Goal: Transaction & Acquisition: Purchase product/service

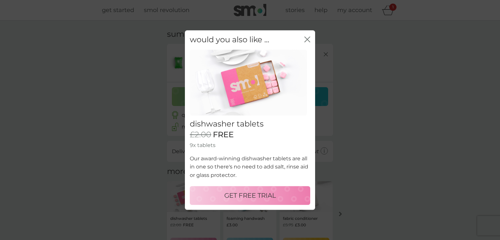
click at [309, 41] on icon "close" at bounding box center [307, 39] width 6 height 6
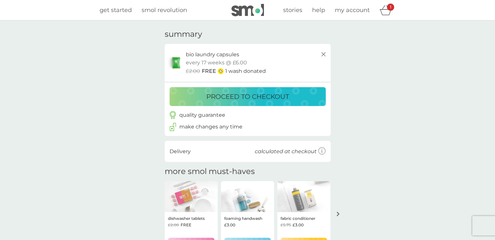
click at [234, 101] on p "proceed to checkout" at bounding box center [247, 96] width 83 height 10
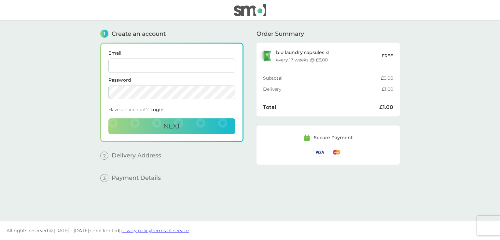
click at [133, 69] on input "Email" at bounding box center [171, 66] width 127 height 14
type input "hallarsolangi66@gmail.com"
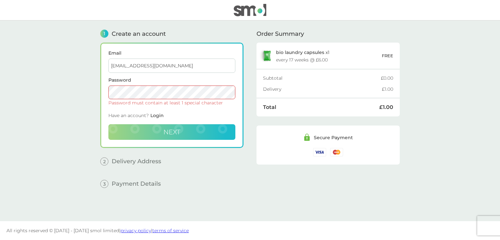
click at [175, 132] on span "Next" at bounding box center [171, 132] width 17 height 8
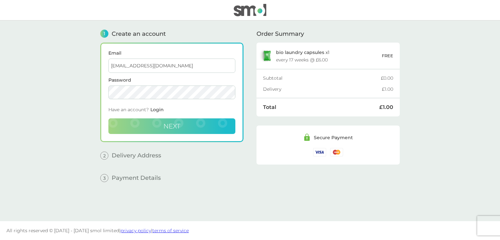
click at [165, 126] on span "Next" at bounding box center [171, 126] width 17 height 8
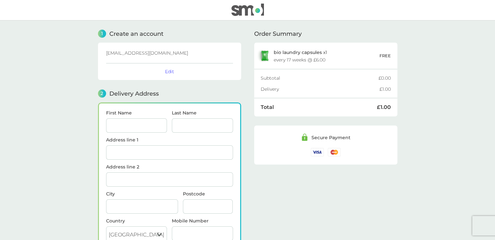
scroll to position [79, 0]
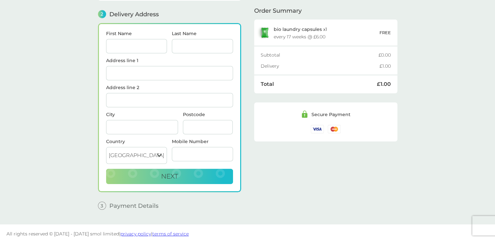
click at [120, 52] on input "First Name" at bounding box center [136, 46] width 61 height 14
type input "[PERSON_NAME]"
click at [182, 46] on input "Last Name" at bounding box center [202, 46] width 61 height 14
type input "[PERSON_NAME]"
click at [144, 66] on input "Address line 1" at bounding box center [169, 73] width 127 height 14
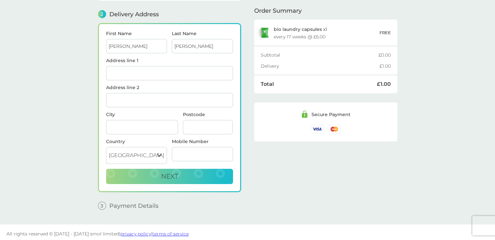
click at [191, 122] on input "Postcode" at bounding box center [208, 127] width 50 height 14
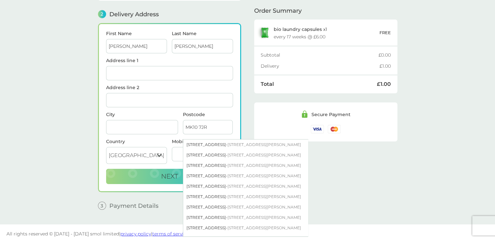
click at [216, 125] on input "MK10 7JR" at bounding box center [208, 127] width 50 height 14
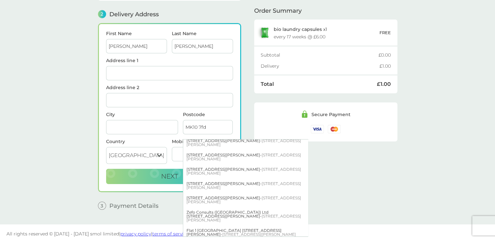
scroll to position [363, 0]
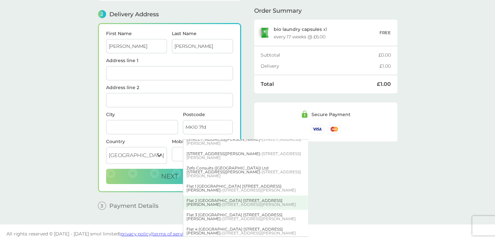
type input "MK10 7fd"
click at [223, 201] on div "Flat 2 Carinthia House 31 Broughton Grounds Lane - Brooklands Milton Keynes MK1…" at bounding box center [245, 203] width 125 height 14
type input "Flat 2, [GEOGRAPHIC_DATA]"
type input "[STREET_ADDRESS][PERSON_NAME]"
type input "[PERSON_NAME][GEOGRAPHIC_DATA]"
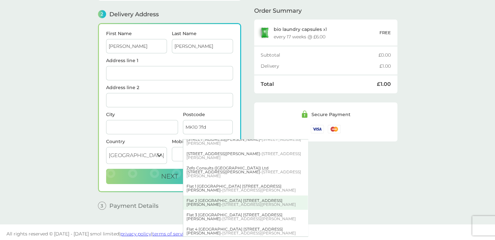
type input "MK10 7FD"
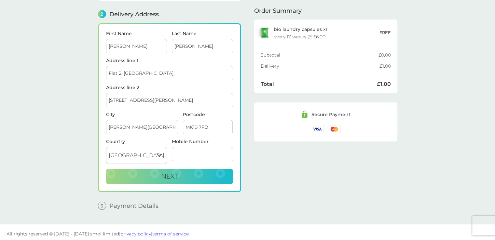
click at [186, 153] on input "Mobile Number" at bounding box center [202, 154] width 61 height 14
type input "[PHONE_NUMBER]"
click at [210, 169] on button "Next" at bounding box center [169, 177] width 127 height 16
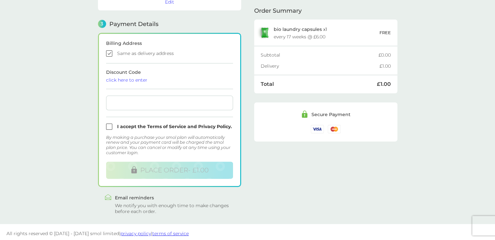
scroll to position [177, 0]
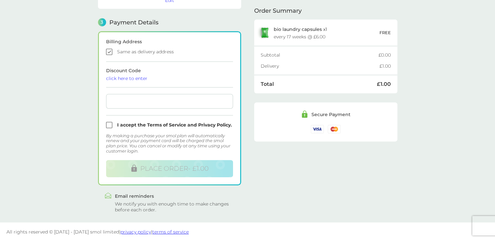
click at [107, 51] on input "checkbox" at bounding box center [169, 52] width 127 height 6
checkbox input "false"
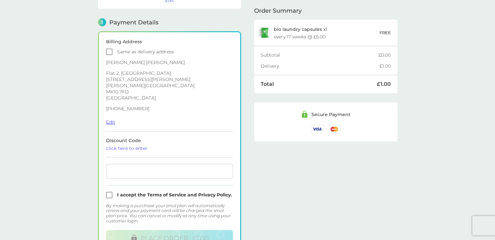
click at [111, 119] on button "Edit" at bounding box center [110, 122] width 9 height 6
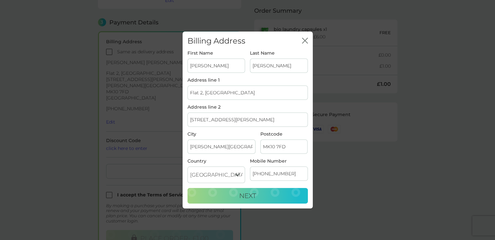
click at [291, 149] on input "MK10 7FD" at bounding box center [283, 147] width 47 height 14
click at [287, 146] on input "MK10 7JR" at bounding box center [283, 147] width 47 height 14
click at [292, 144] on input "MK10 7JR" at bounding box center [283, 147] width 47 height 14
click at [281, 145] on input "MK10 7Jr" at bounding box center [283, 147] width 47 height 14
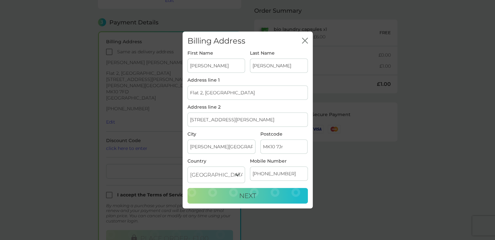
type input "MK10 7JR"
click at [282, 149] on input "MK10 7JR" at bounding box center [283, 147] width 47 height 14
drag, startPoint x: 241, startPoint y: 90, endPoint x: 157, endPoint y: 93, distance: 84.1
click at [157, 93] on div "Billing Address close First Name Abdul Last Name Nasir Address line 1 Flat 2, C…" at bounding box center [247, 120] width 495 height 240
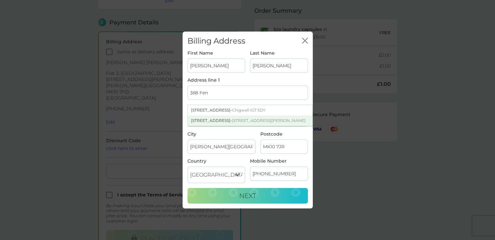
click at [232, 119] on span "Brooklands Milton Keynes MK10 7JR" at bounding box center [269, 120] width 74 height 5
type input "368 Fen Street, Brooklands"
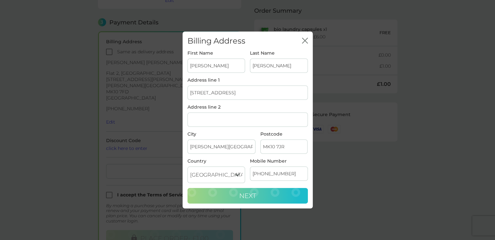
click at [254, 196] on span "Next" at bounding box center [247, 196] width 17 height 8
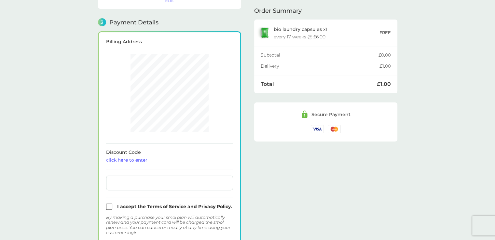
scroll to position [185, 0]
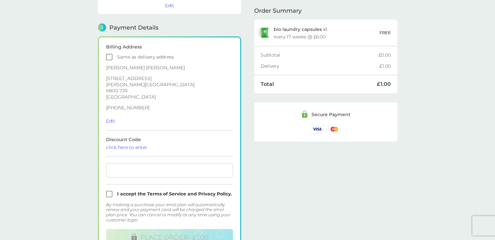
click at [75, 121] on main "1 Create an account hallarsolangi66@gmail.com Edit 2 Delivery Address Abdul Nas…" at bounding box center [247, 69] width 495 height 443
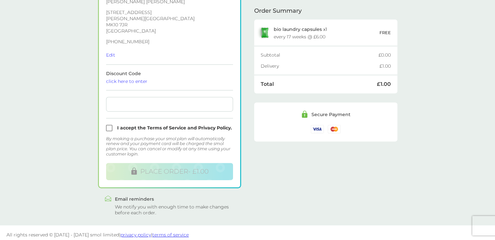
scroll to position [241, 0]
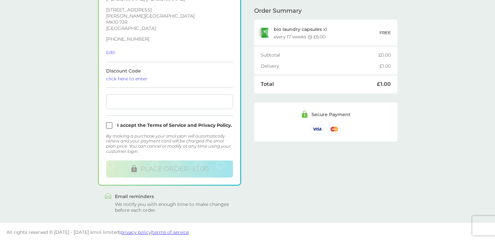
click at [110, 122] on input "checkbox" at bounding box center [169, 125] width 127 height 6
checkbox input "true"
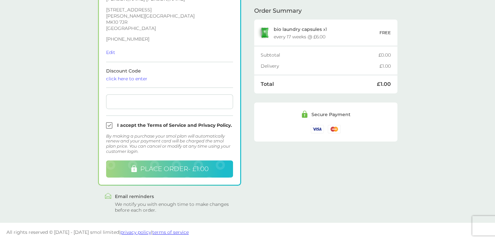
click at [165, 165] on span "PLACE ORDER - £1.00" at bounding box center [174, 169] width 68 height 8
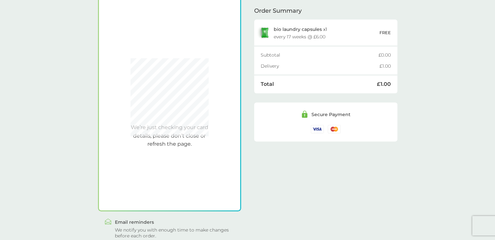
scroll to position [185, 0]
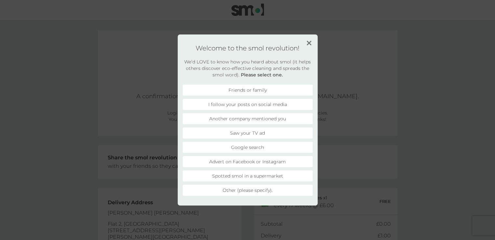
click at [309, 42] on img at bounding box center [309, 43] width 5 height 5
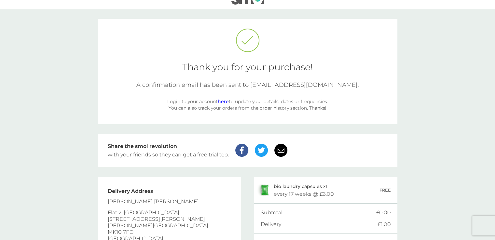
scroll to position [13, 0]
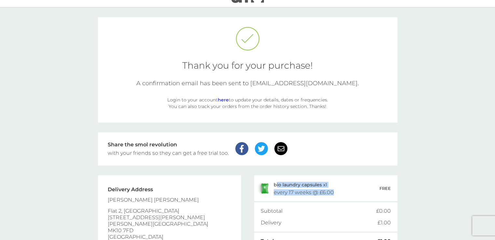
drag, startPoint x: 276, startPoint y: 182, endPoint x: 334, endPoint y: 185, distance: 58.7
click at [334, 185] on div "bio laundry capsules x 1 every 17 weeks @ £6.00" at bounding box center [327, 188] width 106 height 13
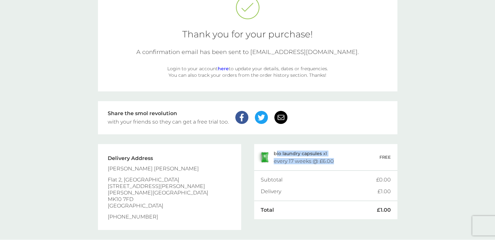
scroll to position [63, 0]
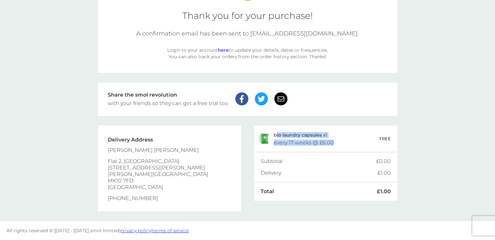
click at [220, 47] on link "here" at bounding box center [223, 50] width 11 height 6
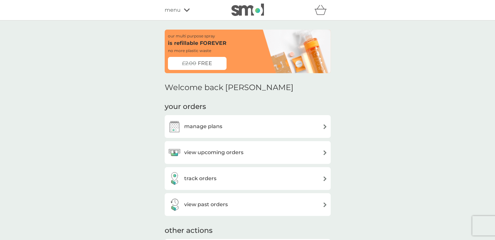
click at [198, 128] on h3 "manage plans" at bounding box center [203, 126] width 38 height 8
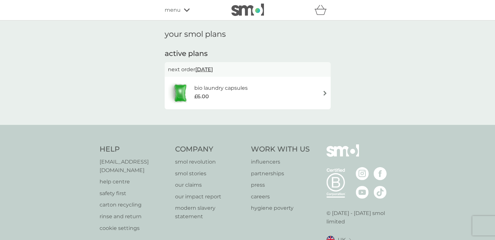
click at [215, 92] on h6 "bio laundry capsules" at bounding box center [220, 88] width 53 height 8
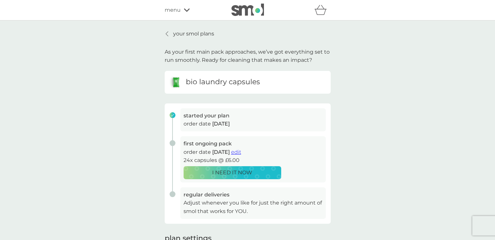
click at [241, 153] on span "edit" at bounding box center [236, 152] width 10 height 6
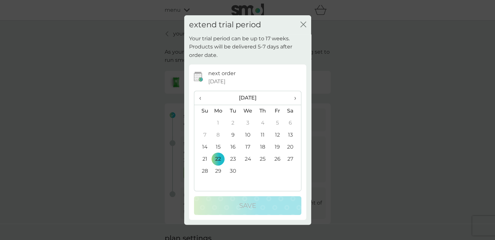
click at [303, 24] on icon "close" at bounding box center [302, 24] width 3 height 5
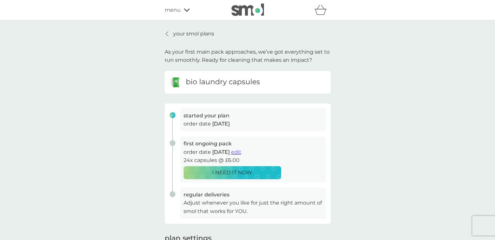
click at [170, 30] on link "your smol plans" at bounding box center [189, 34] width 49 height 8
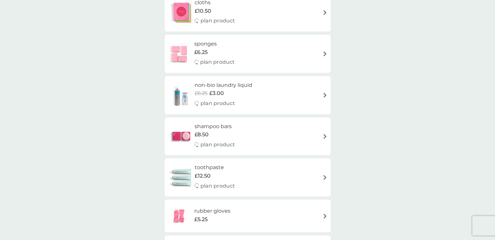
scroll to position [1079, 0]
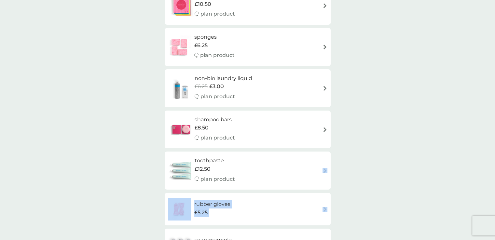
drag, startPoint x: 495, startPoint y: 190, endPoint x: 488, endPoint y: 165, distance: 26.4
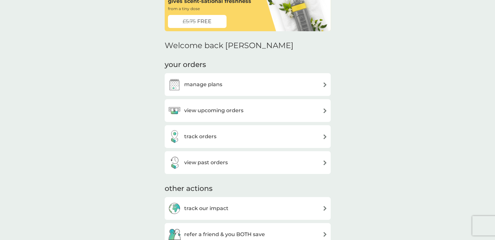
scroll to position [35, 0]
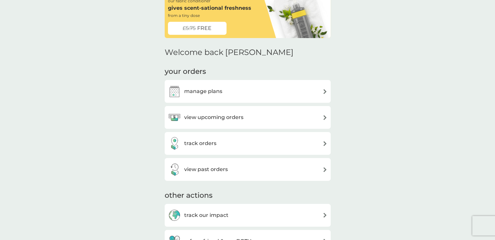
click at [274, 91] on div "manage plans" at bounding box center [248, 91] width 160 height 13
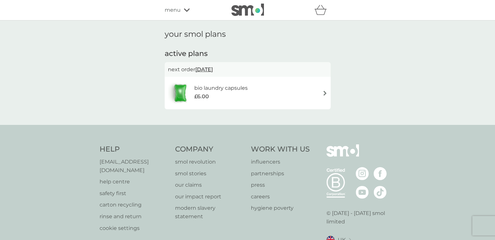
click at [185, 9] on icon at bounding box center [187, 10] width 6 height 4
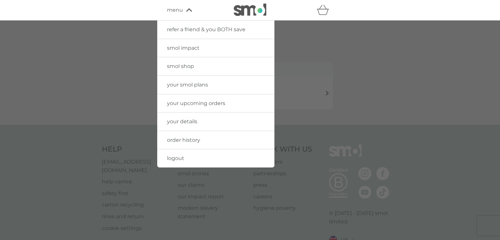
click at [104, 60] on div at bounding box center [250, 141] width 500 height 240
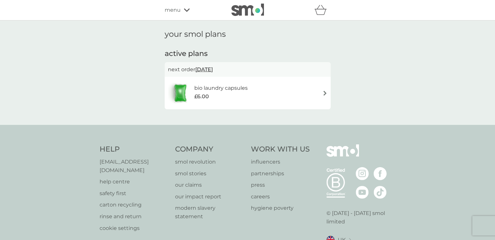
click at [195, 15] on div "refer a friend & you BOTH save smol impact smol shop your smol plans your upcom…" at bounding box center [248, 10] width 166 height 13
click at [180, 12] on span "menu" at bounding box center [173, 10] width 16 height 8
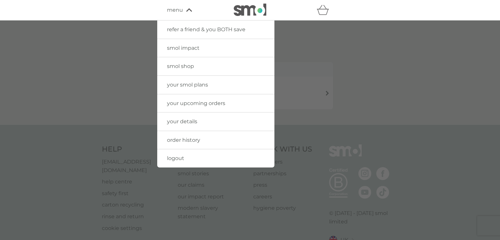
click at [189, 83] on span "your smol plans" at bounding box center [187, 85] width 41 height 6
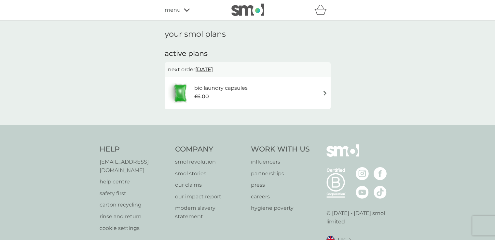
click at [175, 4] on div "refer a friend & you BOTH save smol impact smol shop your smol plans your upcom…" at bounding box center [248, 10] width 166 height 13
click at [210, 90] on h6 "bio laundry capsules" at bounding box center [220, 88] width 53 height 8
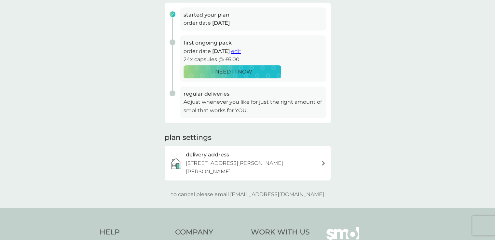
scroll to position [117, 0]
